Goal: Information Seeking & Learning: Find contact information

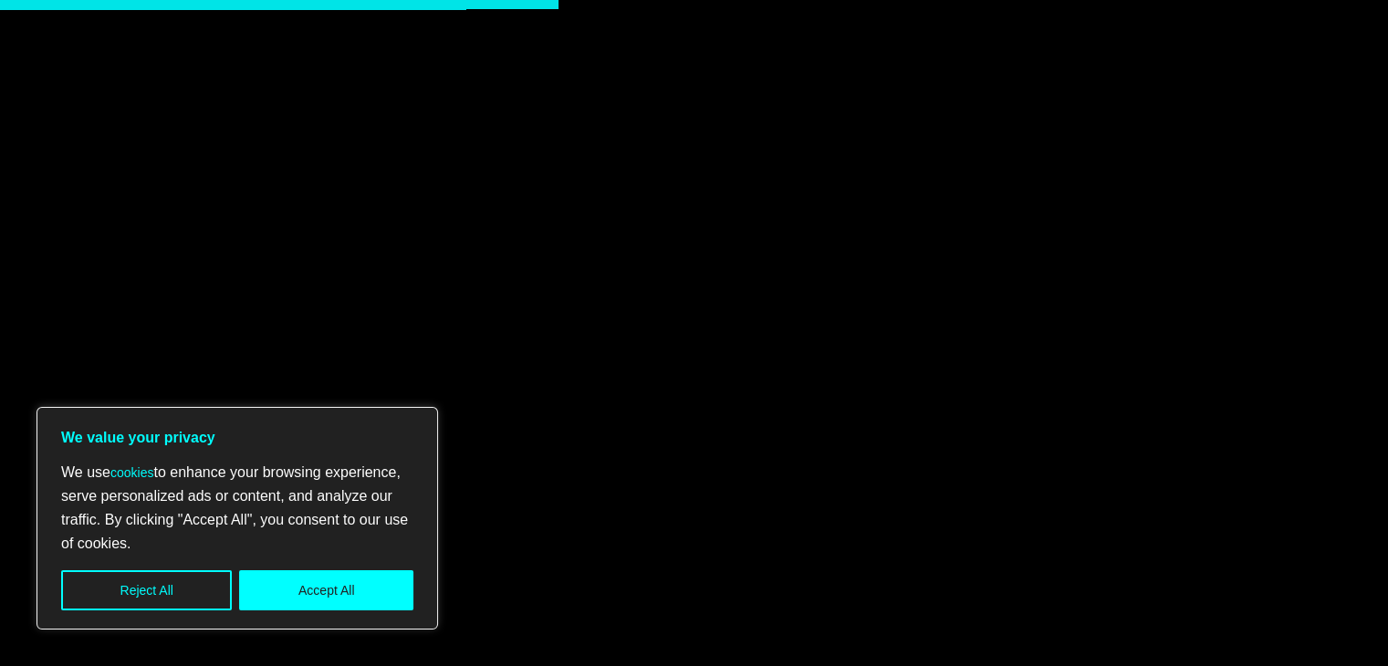
scroll to position [2646, 0]
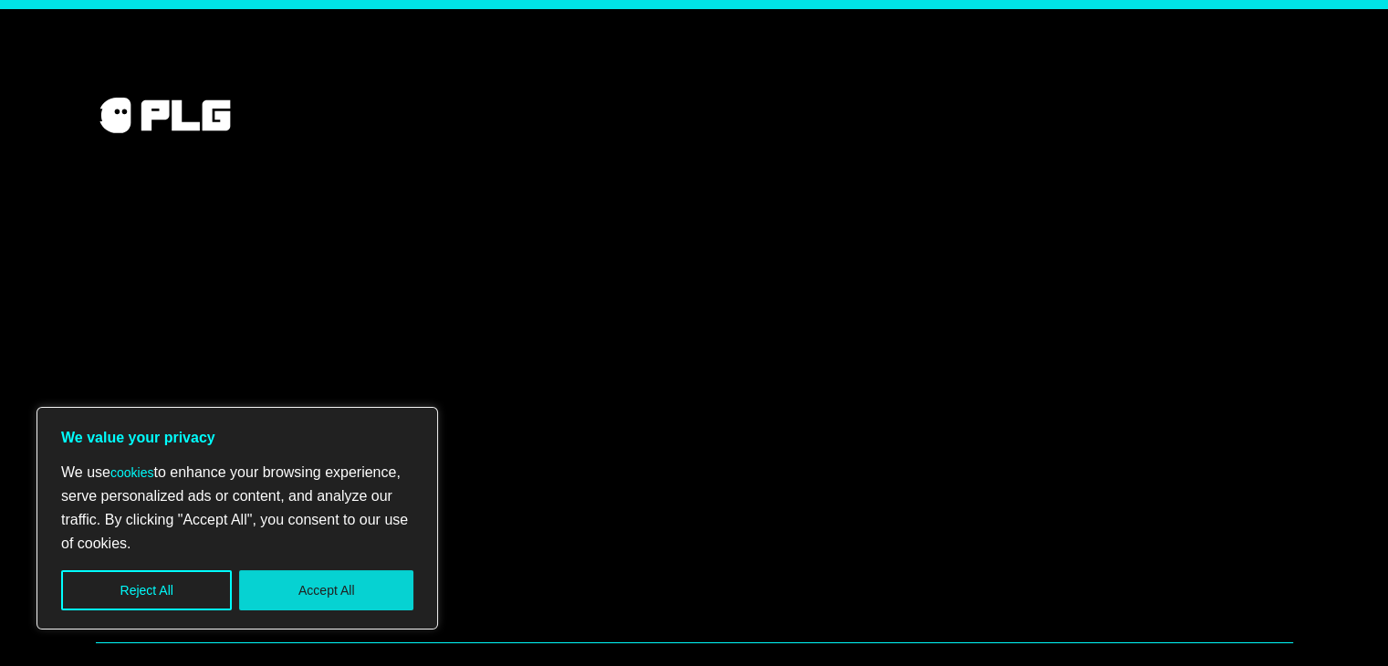
click at [354, 581] on button "Accept All" at bounding box center [326, 590] width 174 height 40
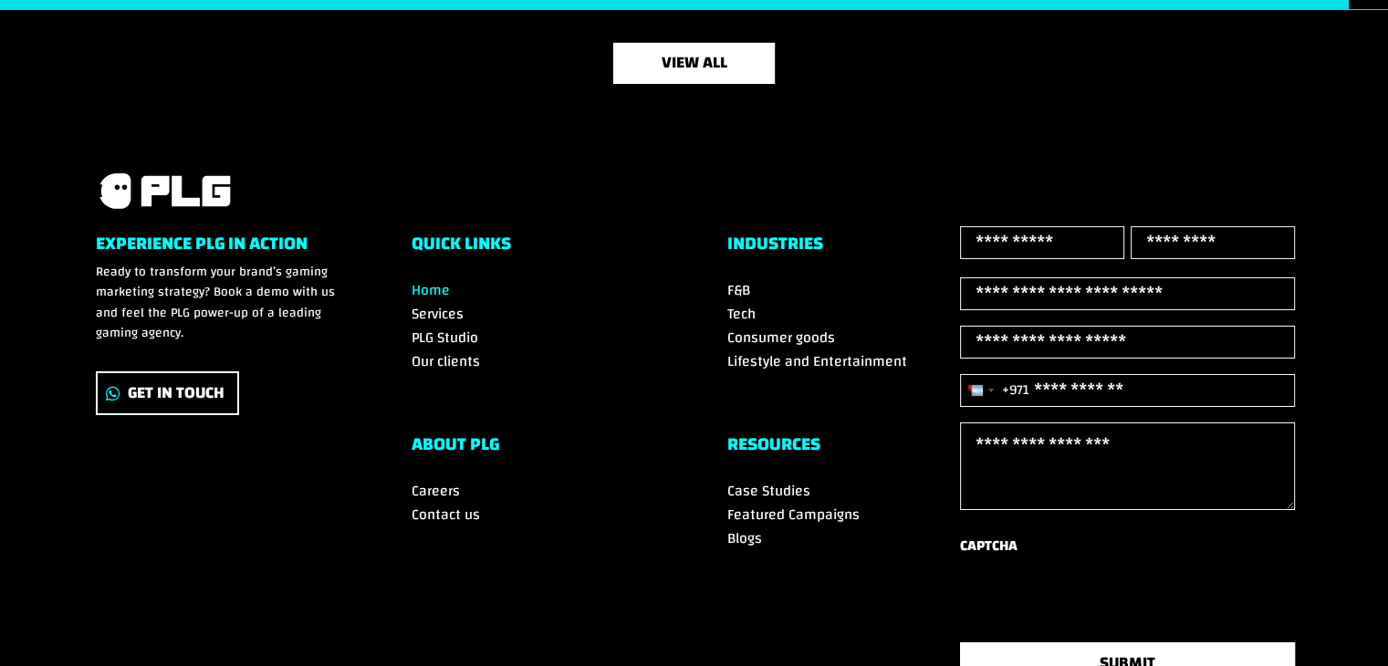
scroll to position [6291, 0]
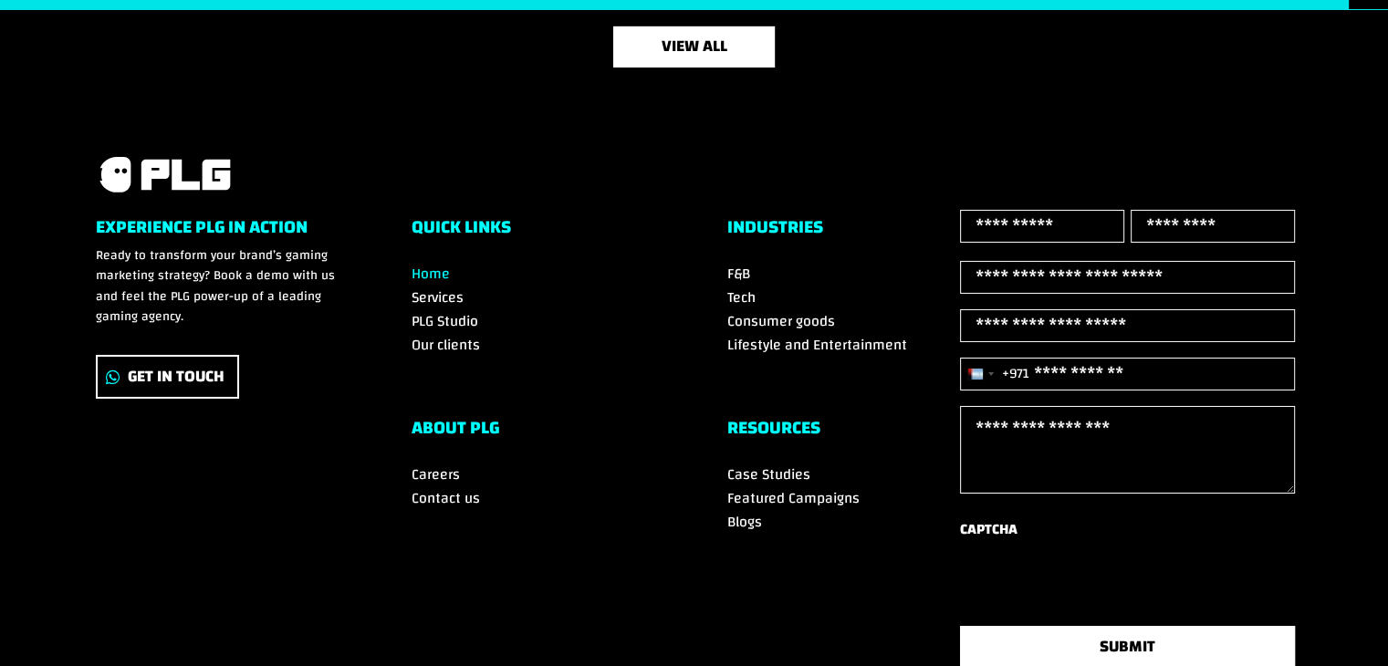
click at [452, 486] on span "Contact us" at bounding box center [445, 497] width 68 height 27
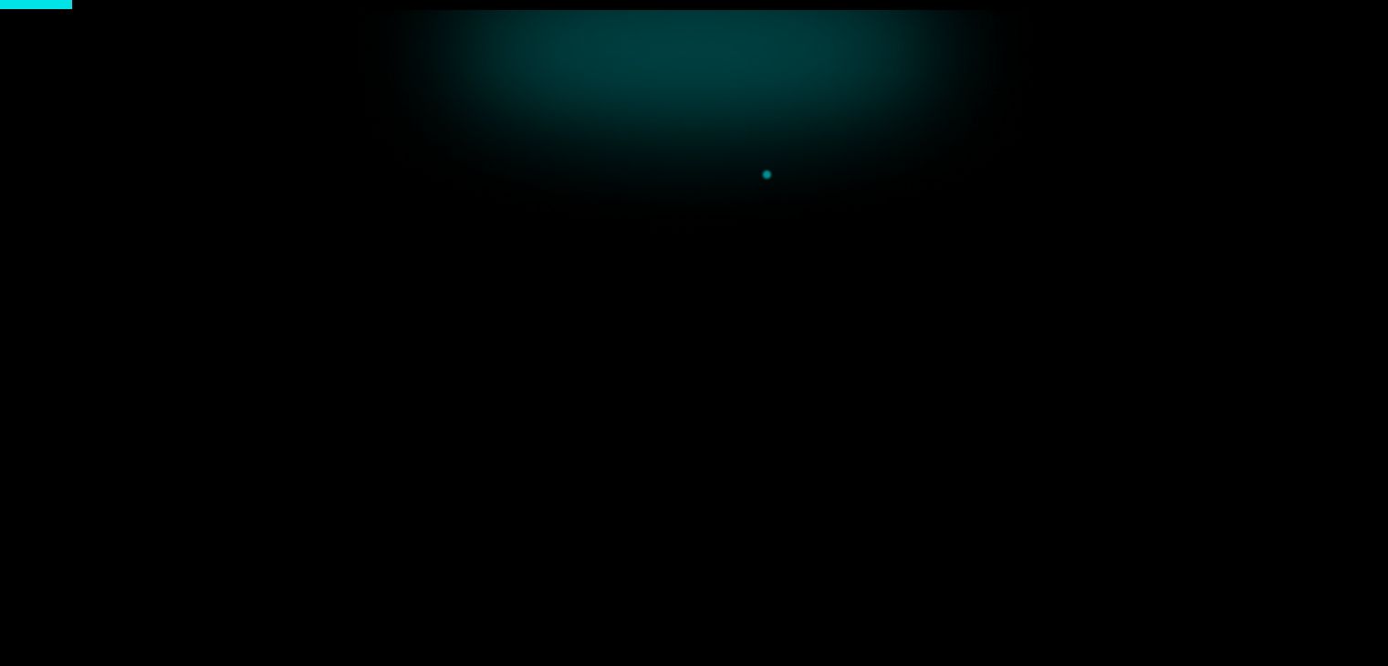
scroll to position [91, 0]
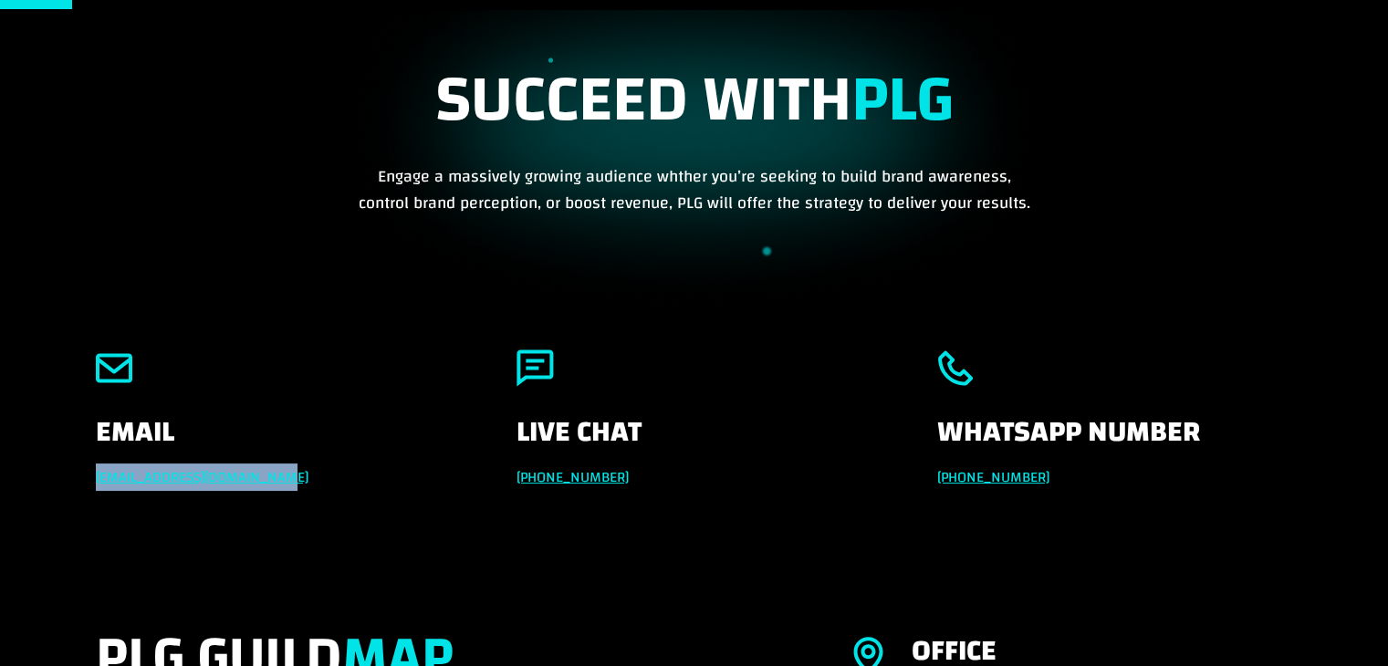
drag, startPoint x: 300, startPoint y: 472, endPoint x: 87, endPoint y: 473, distance: 213.5
click at [87, 473] on div "Email info@powerleaguegaming.com Live Chat +971 551257087 Whatsapp Number +971 …" at bounding box center [694, 460] width 1388 height 276
copy link "info@powerleaguegaming.com"
